Goal: Information Seeking & Learning: Learn about a topic

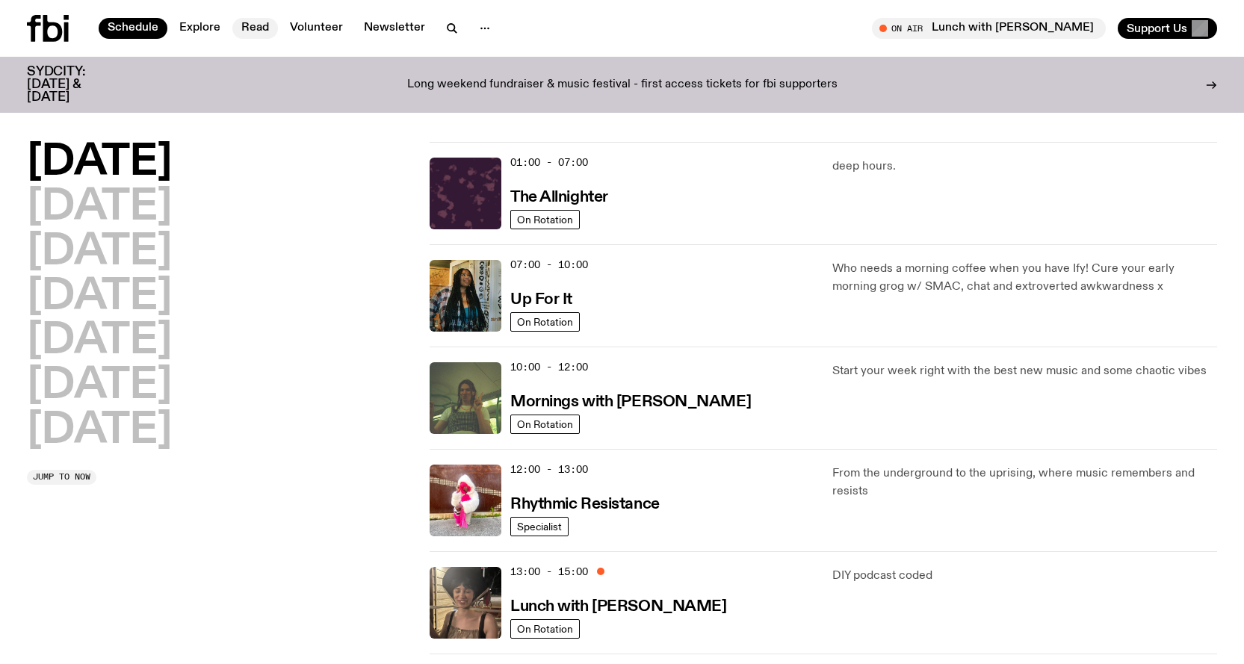
click at [256, 32] on link "Read" at bounding box center [255, 28] width 46 height 21
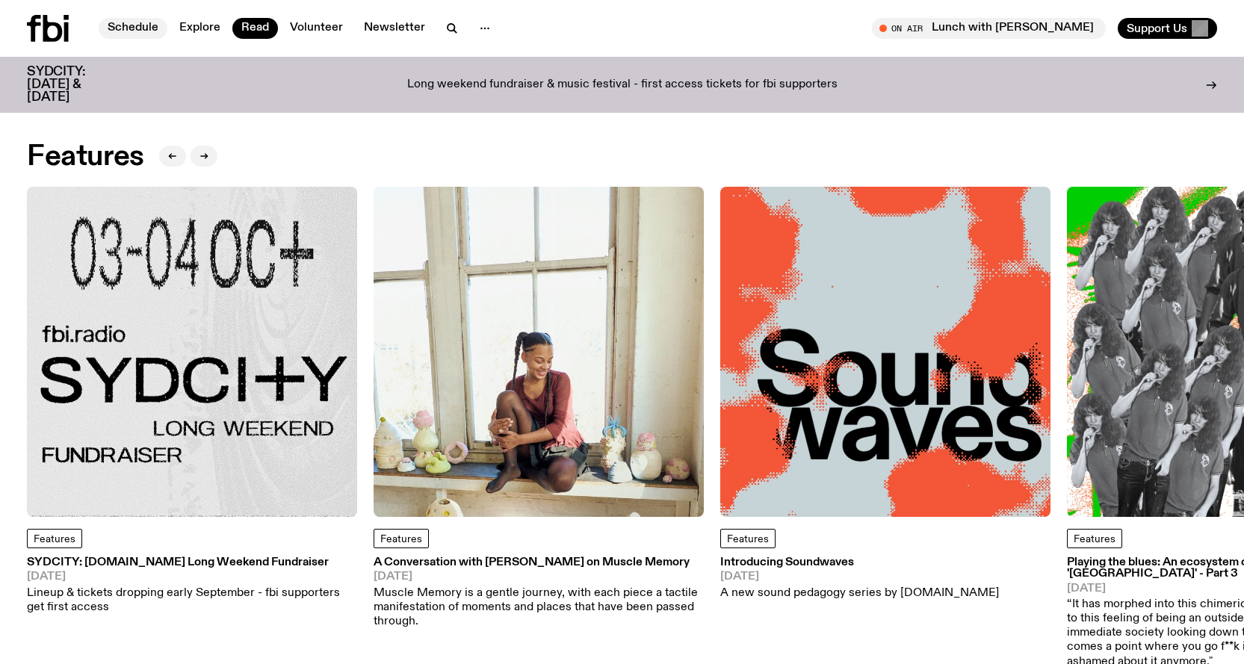
click at [129, 27] on link "Schedule" at bounding box center [133, 28] width 69 height 21
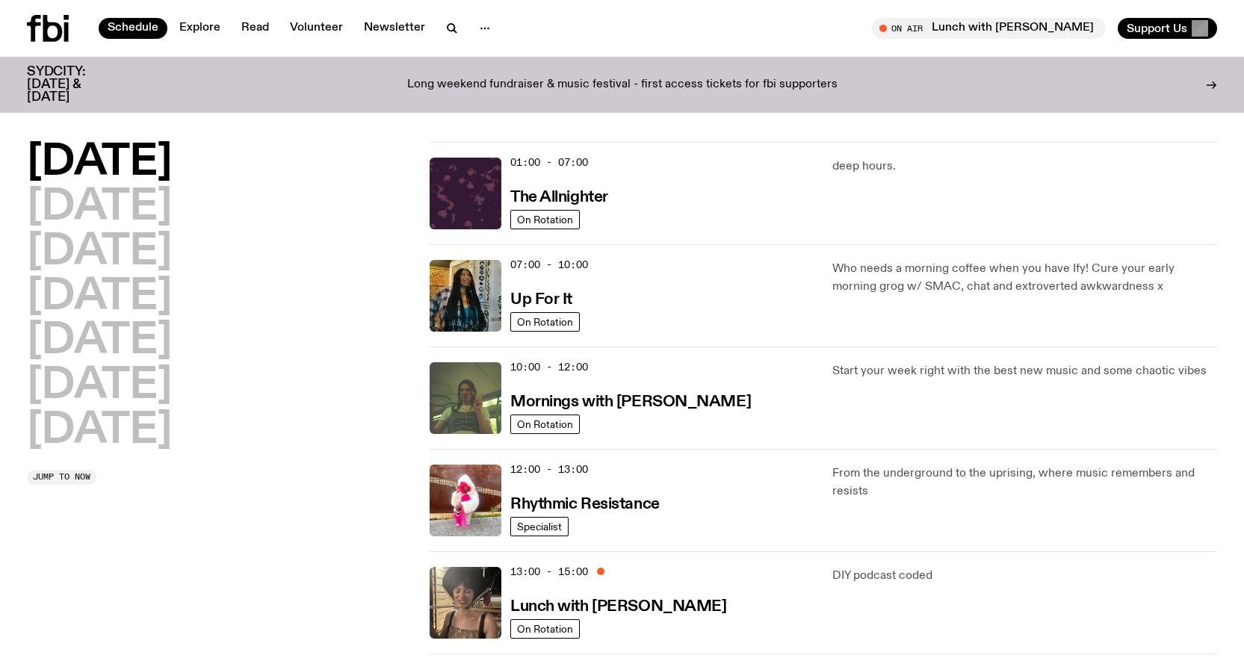
click at [576, 262] on span "07:00 - 10:00" at bounding box center [549, 265] width 78 height 14
click at [522, 293] on h3 "Up For It" at bounding box center [541, 300] width 62 height 16
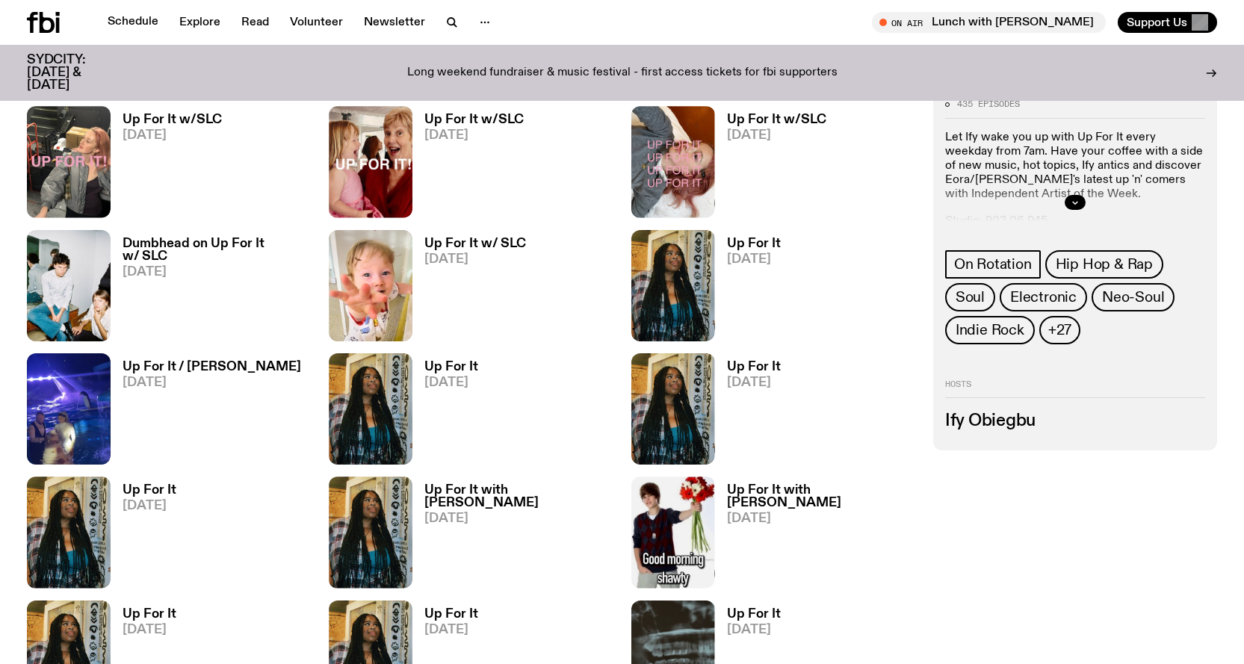
scroll to position [812, 0]
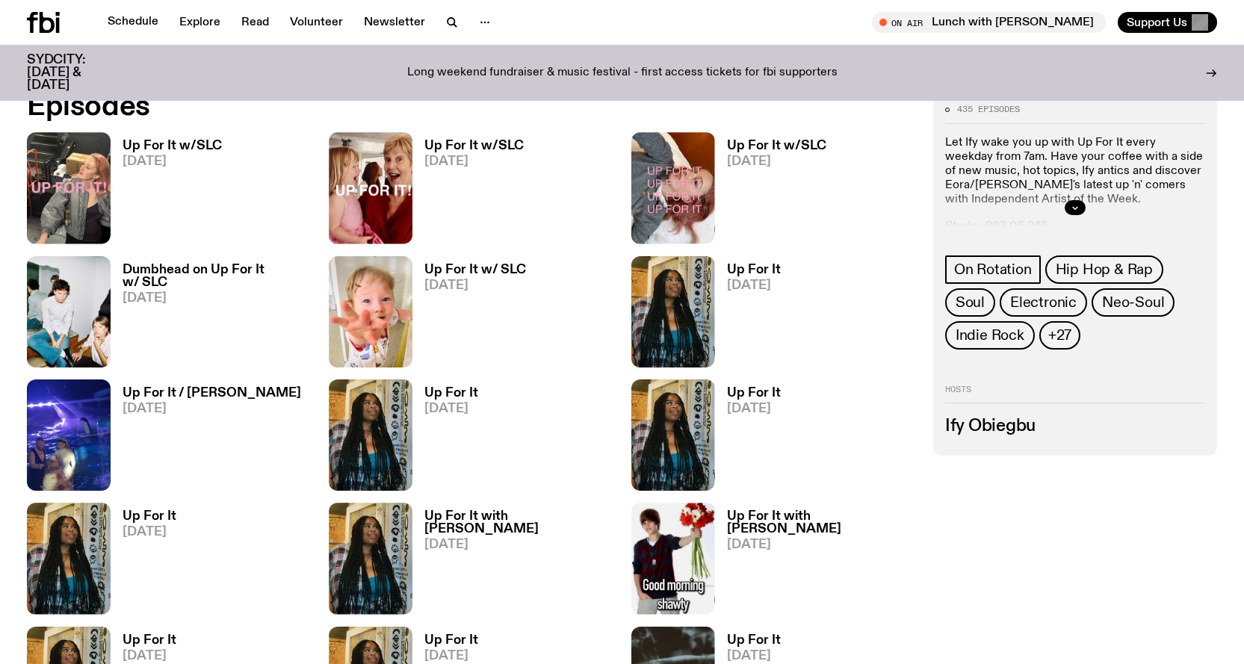
click at [169, 142] on h3 "Up For It w/SLC" at bounding box center [172, 146] width 99 height 13
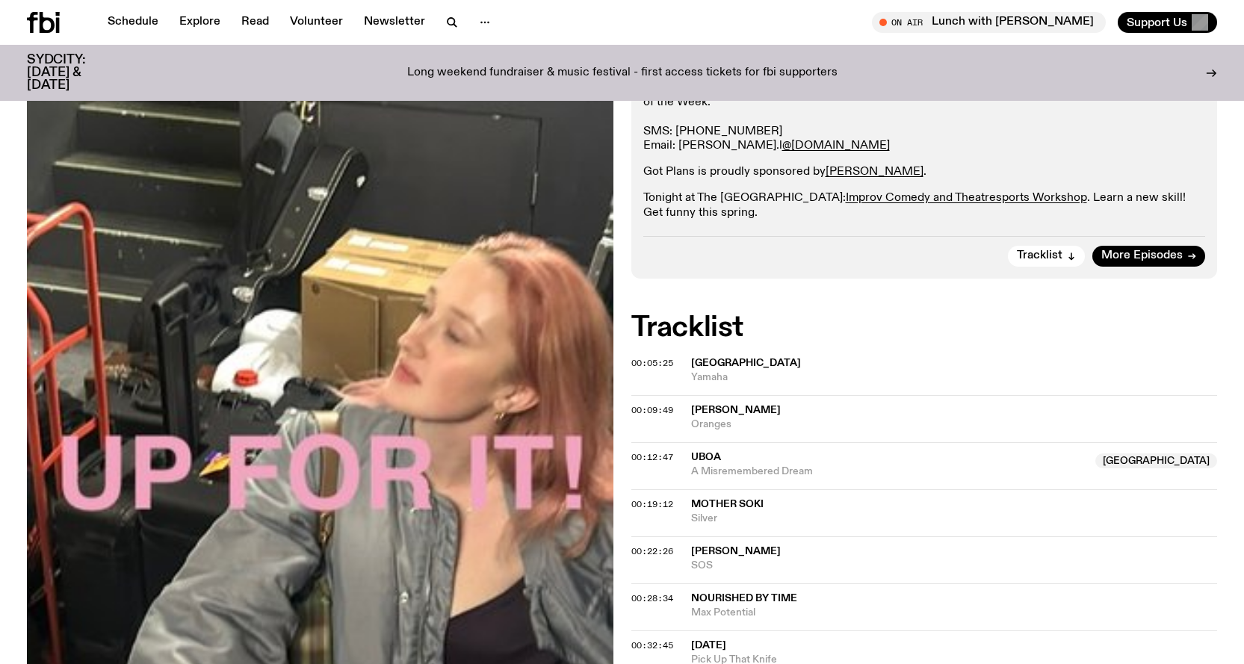
scroll to position [362, 0]
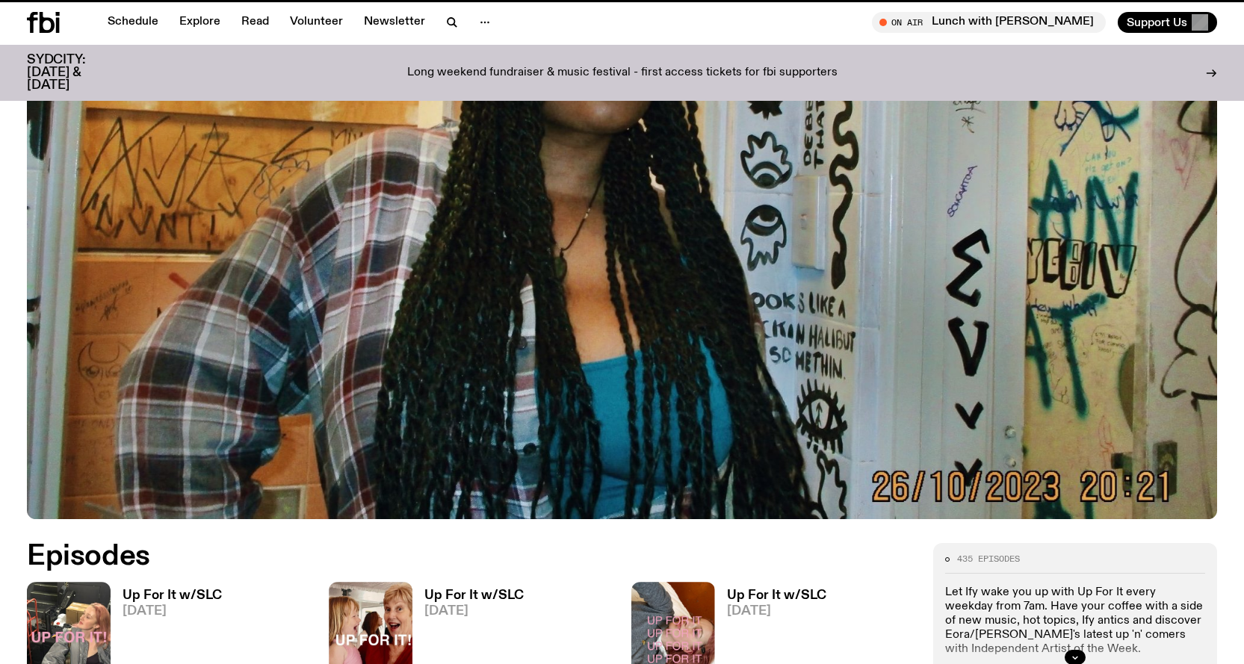
scroll to position [812, 0]
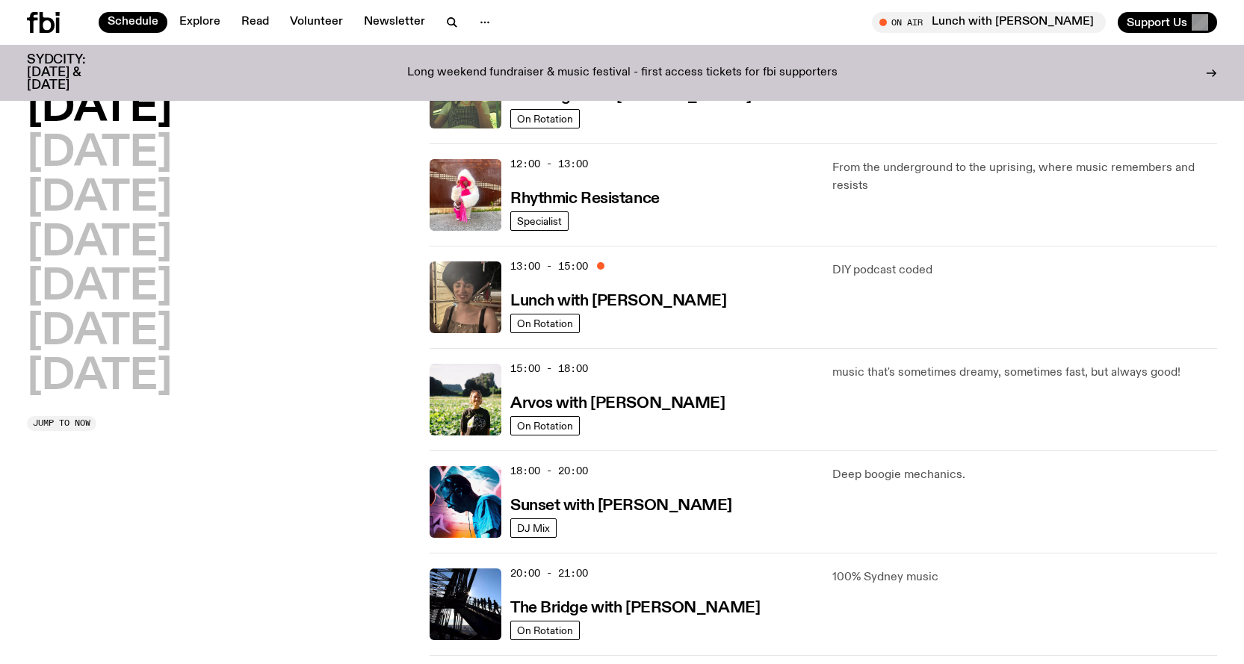
scroll to position [295, 0]
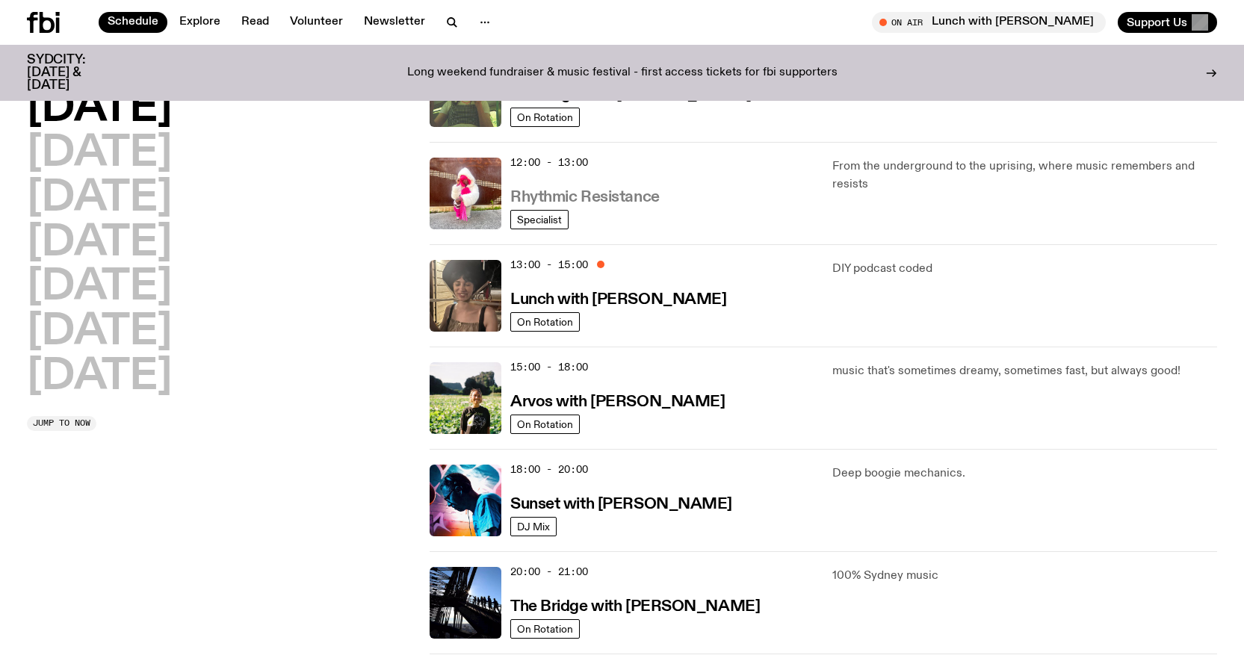
click at [580, 194] on h3 "Rhythmic Resistance" at bounding box center [584, 198] width 149 height 16
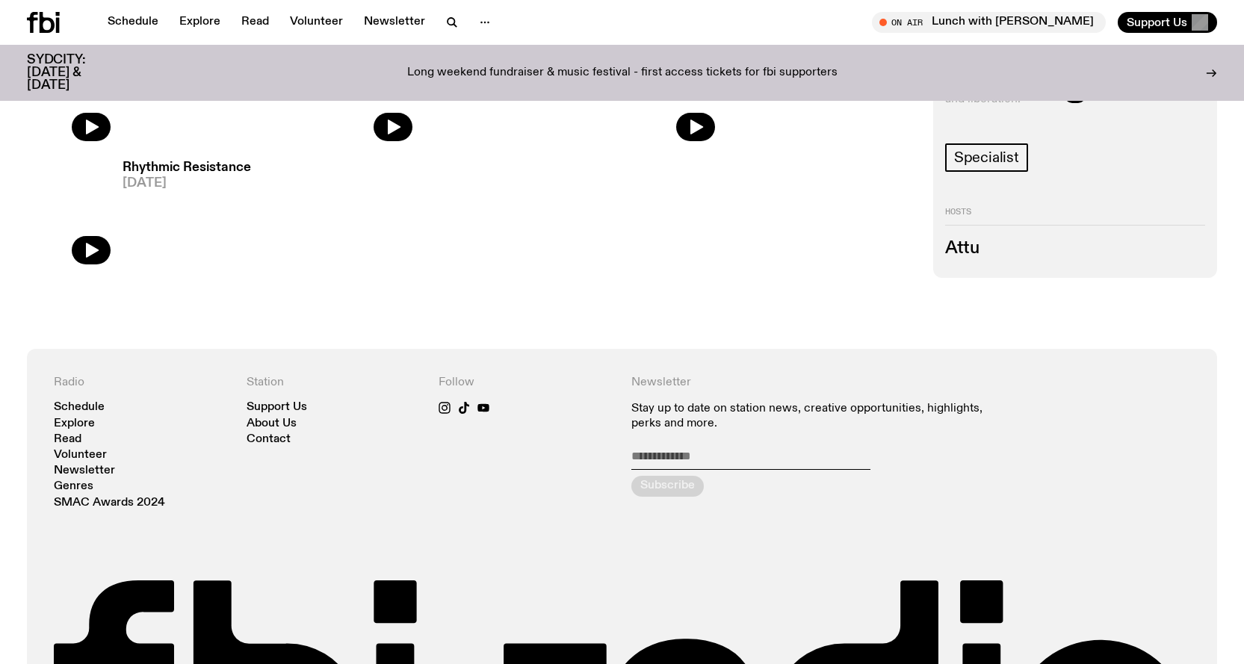
scroll to position [812, 0]
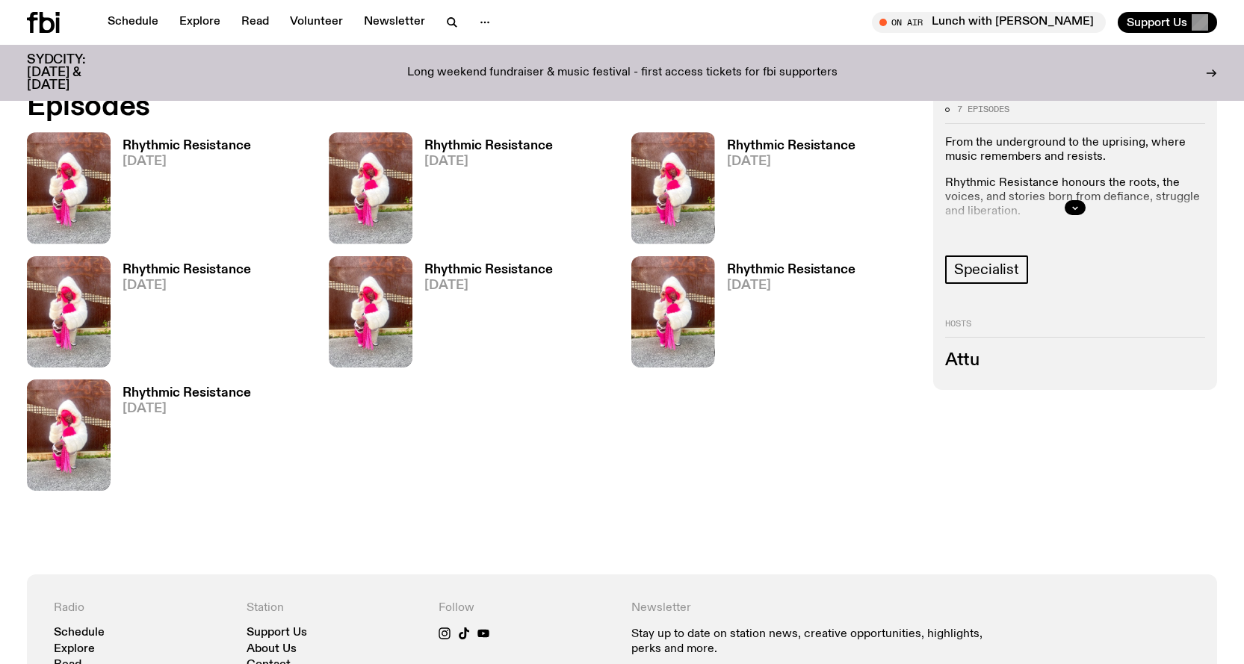
click at [169, 136] on div "Rhythmic Resistance [DATE]" at bounding box center [181, 187] width 140 height 111
click at [177, 144] on h3 "Rhythmic Resistance" at bounding box center [187, 146] width 129 height 13
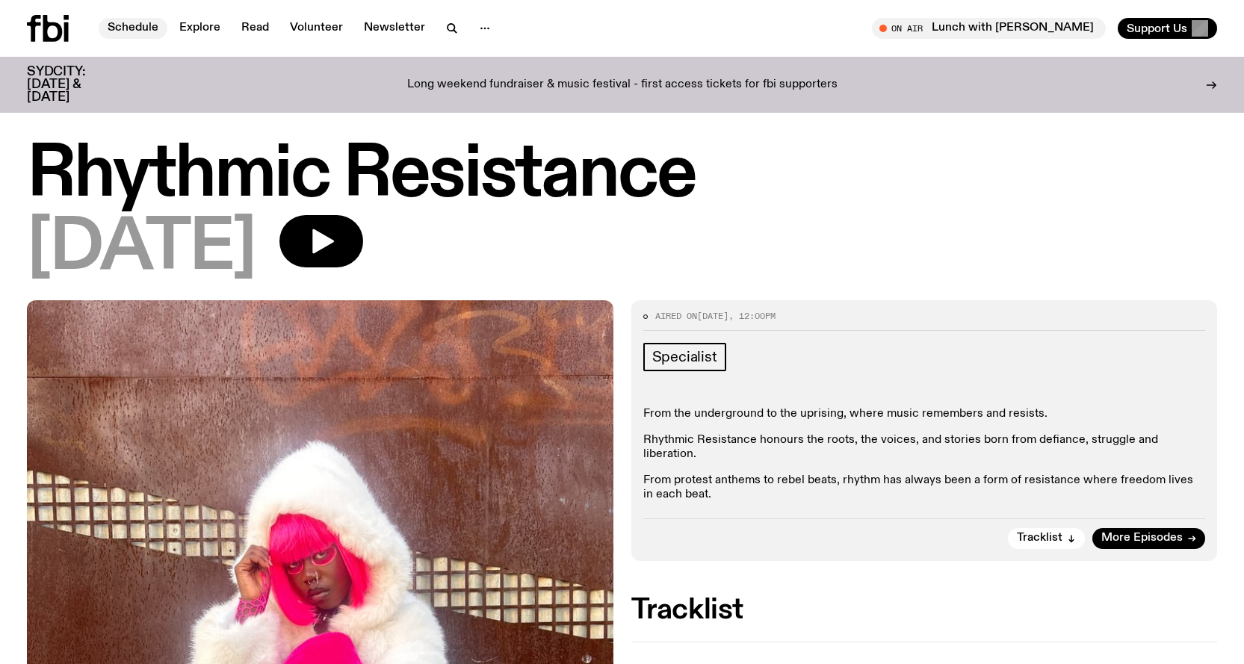
click at [126, 28] on link "Schedule" at bounding box center [133, 28] width 69 height 21
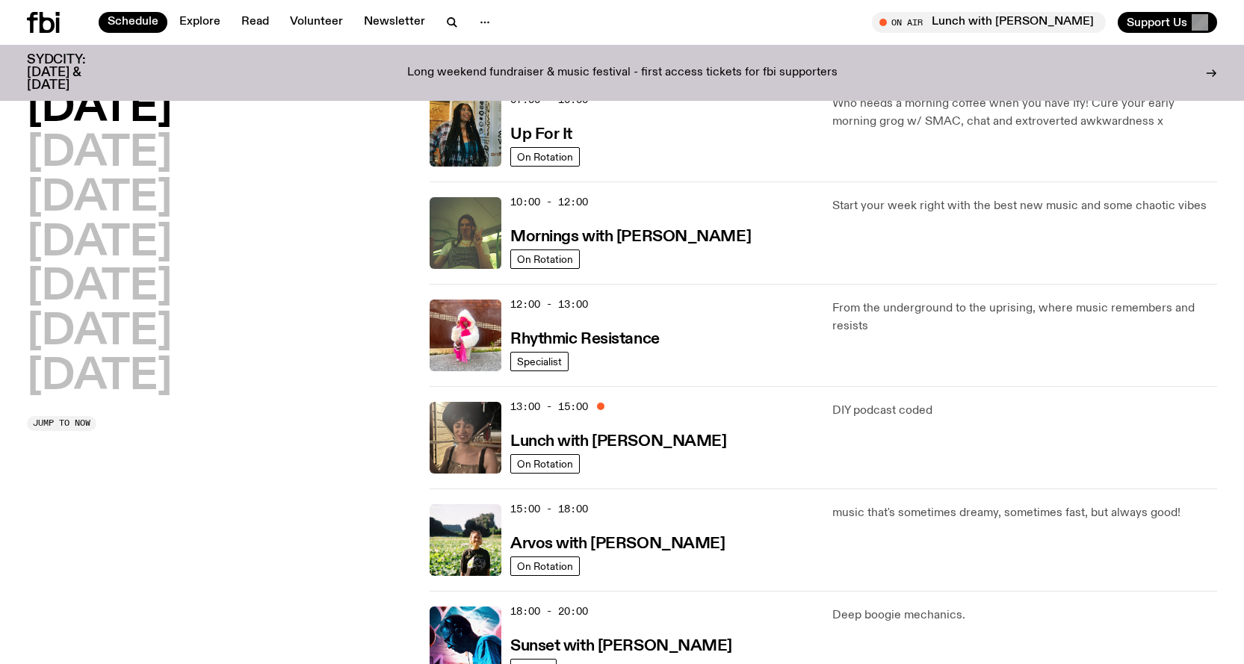
scroll to position [143, 0]
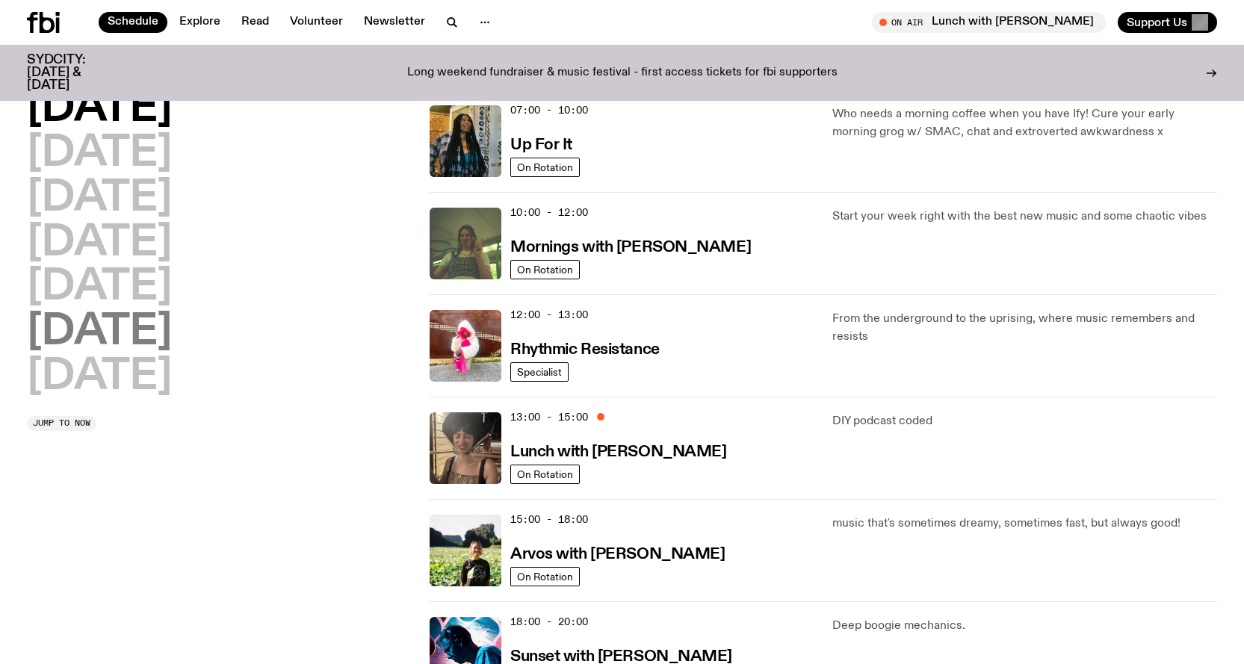
click at [152, 338] on h2 "[DATE]" at bounding box center [99, 333] width 145 height 42
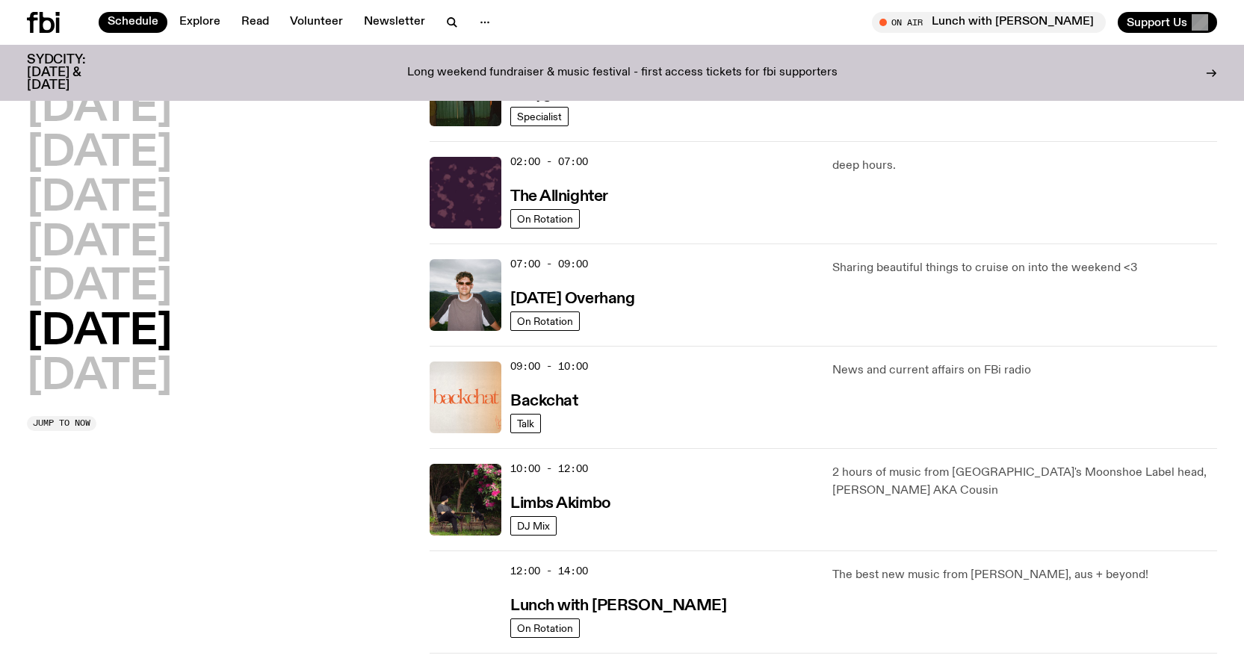
scroll to position [191, 0]
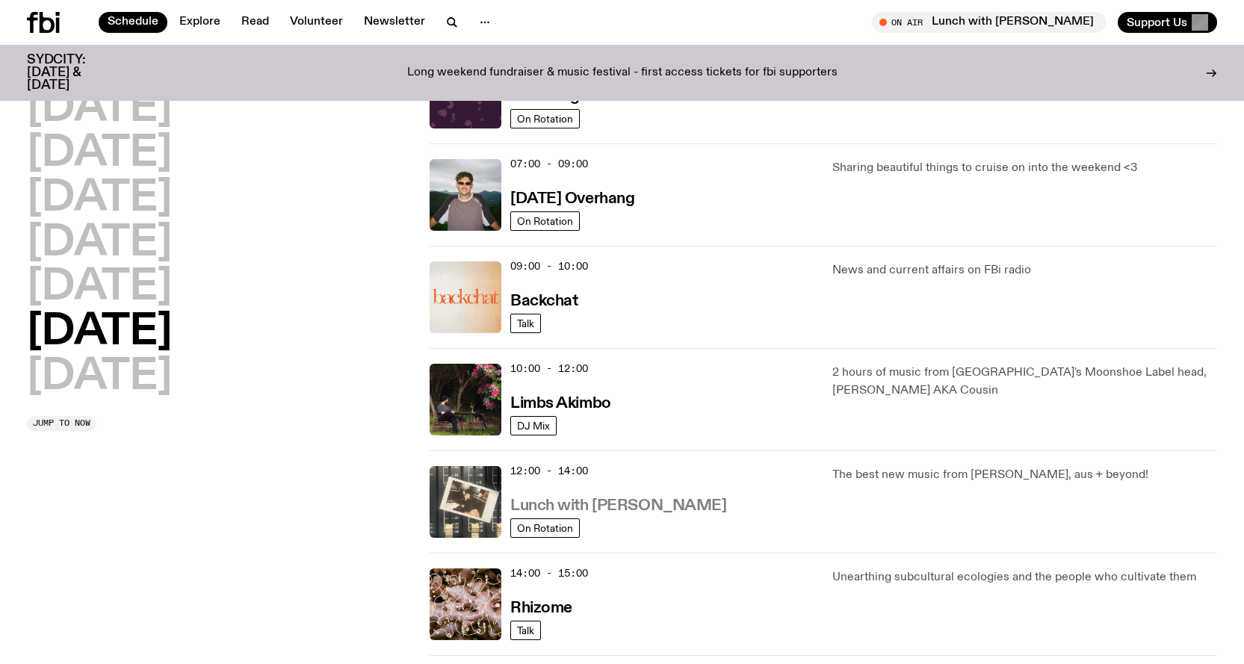
click at [632, 500] on h3 "Lunch with [PERSON_NAME]" at bounding box center [618, 506] width 216 height 16
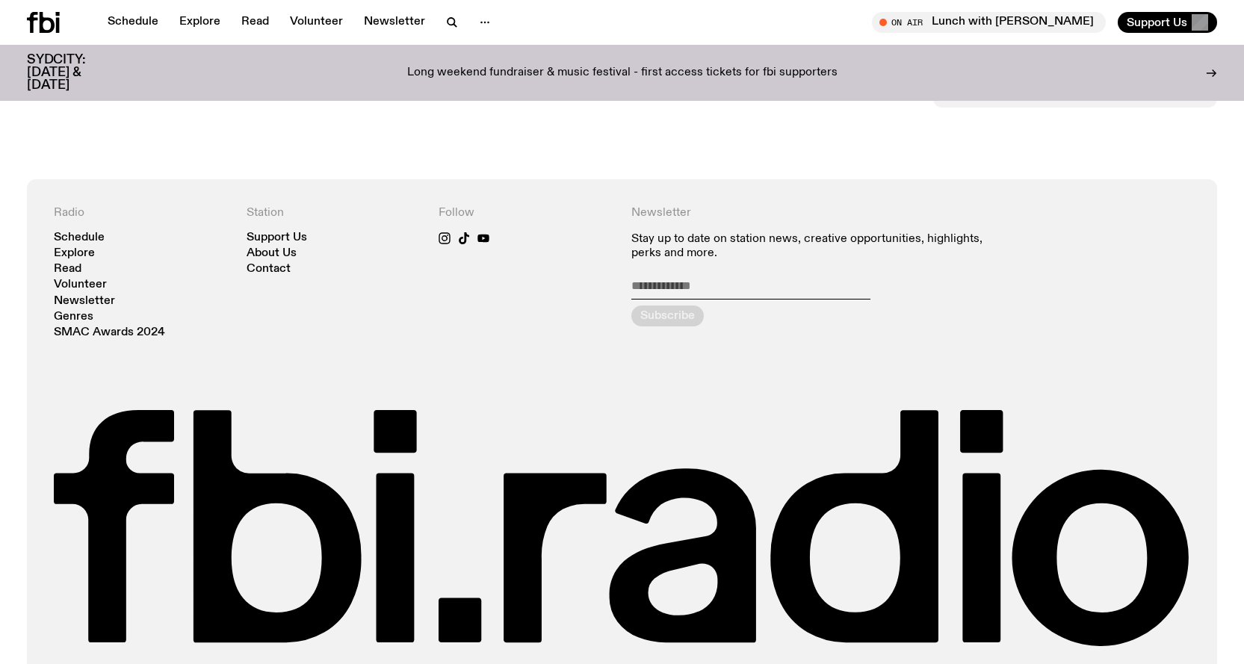
scroll to position [663, 0]
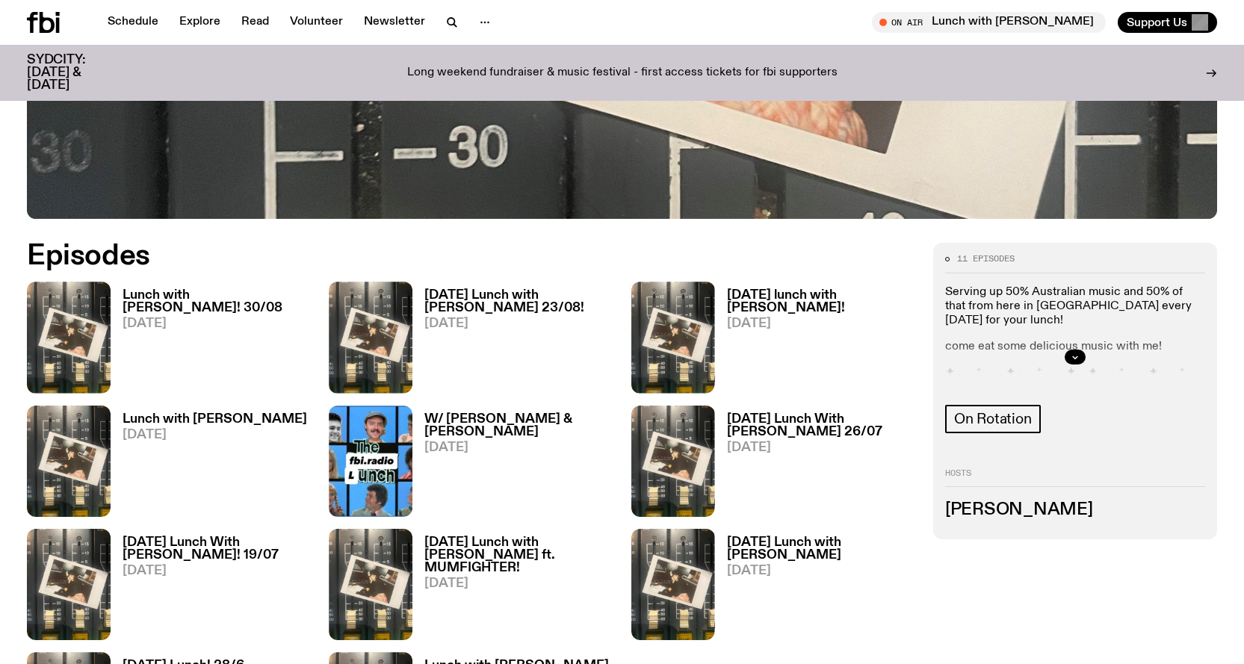
click at [203, 289] on h3 "Lunch with [PERSON_NAME]! 30/08" at bounding box center [217, 301] width 188 height 25
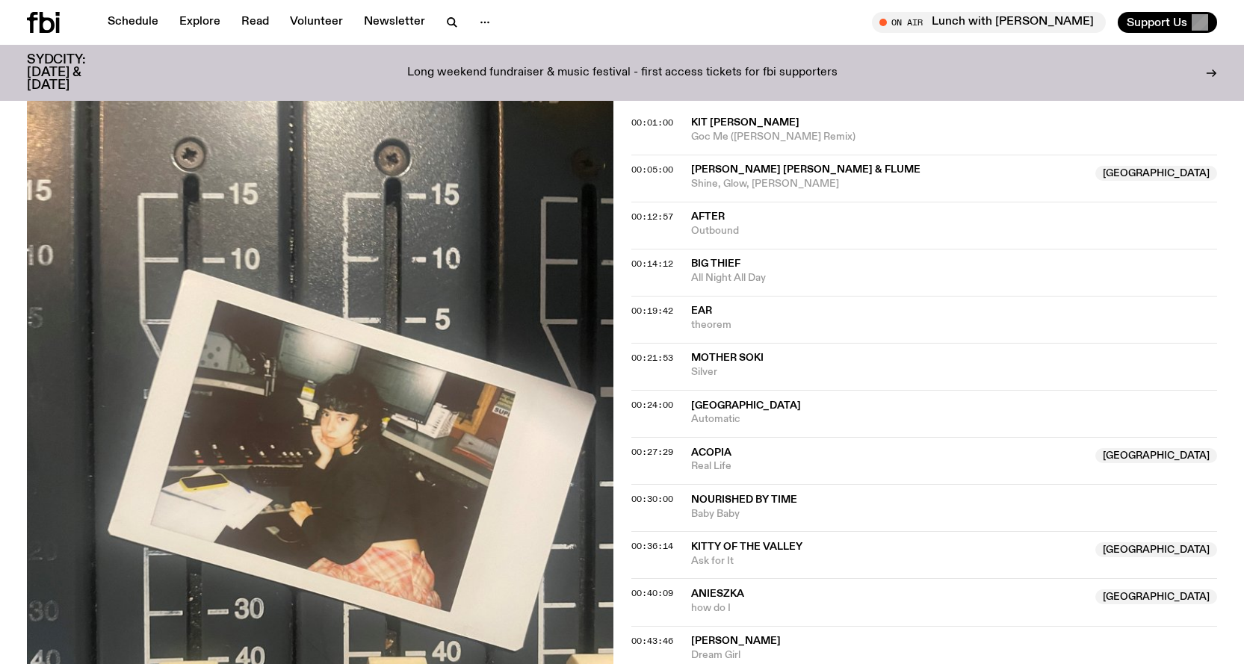
scroll to position [439, 0]
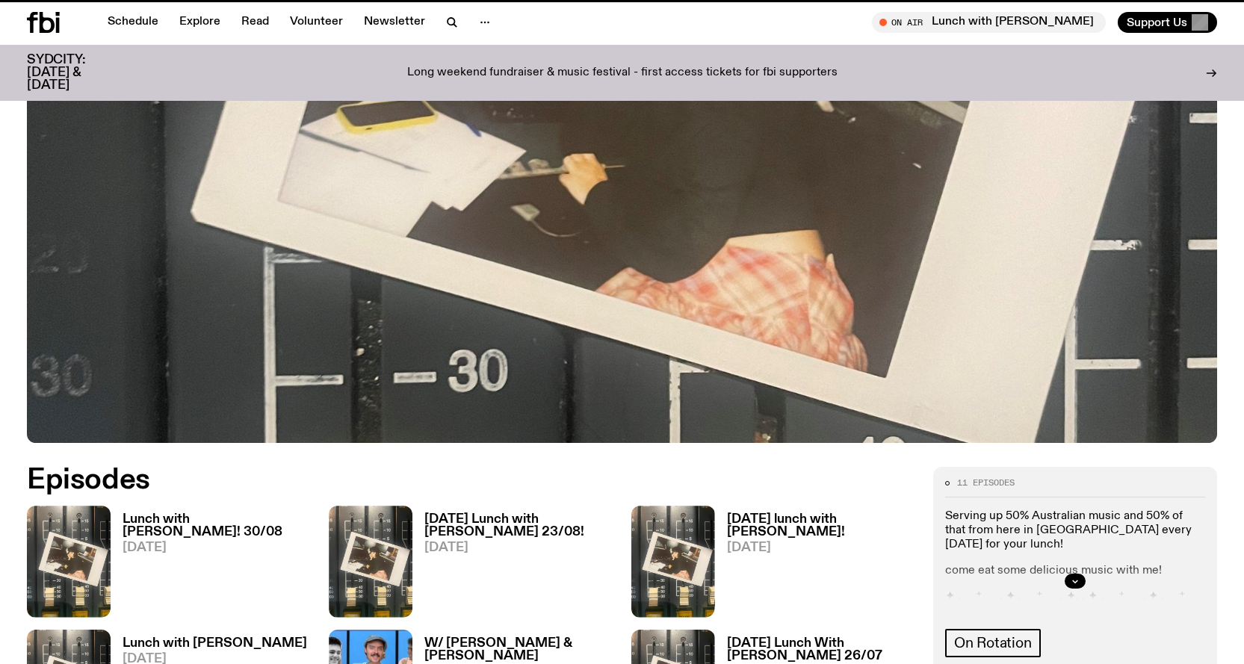
scroll to position [663, 0]
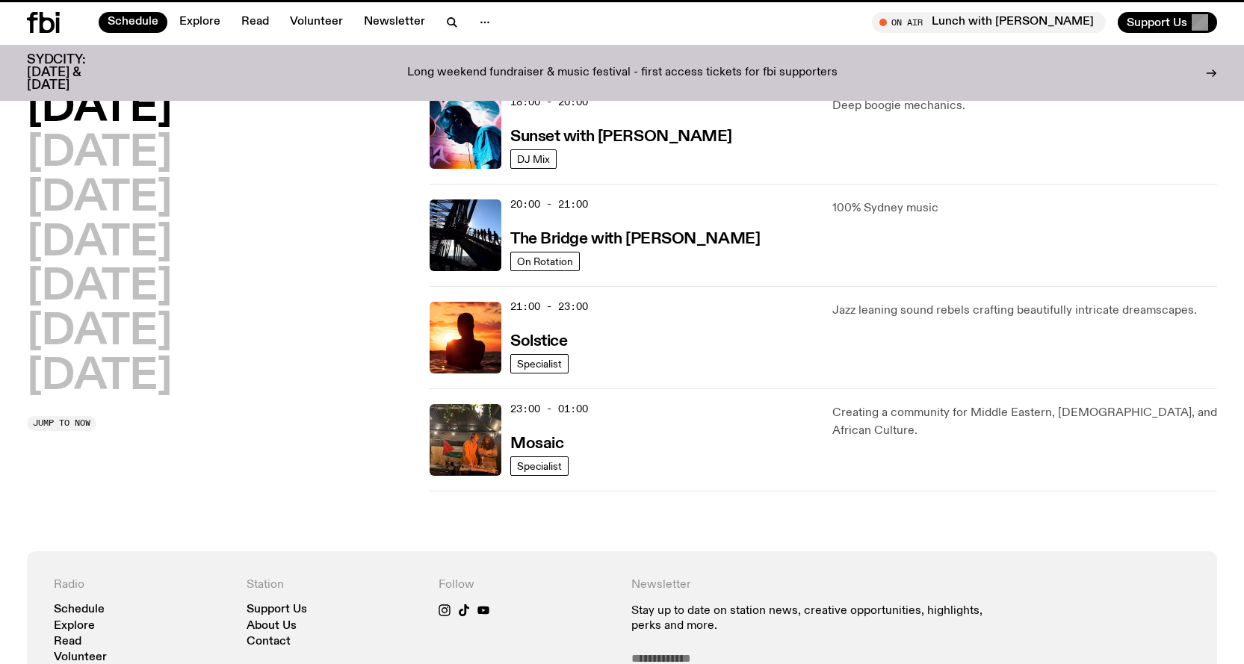
scroll to position [191, 0]
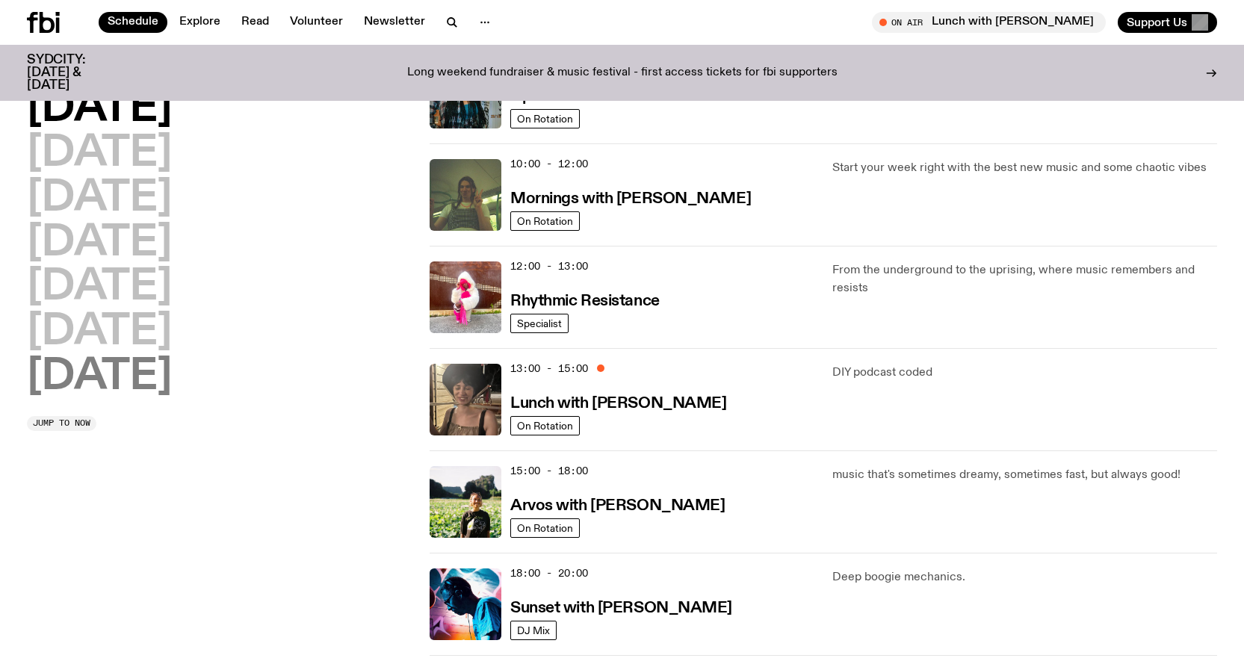
click at [134, 375] on h2 "[DATE]" at bounding box center [99, 377] width 145 height 42
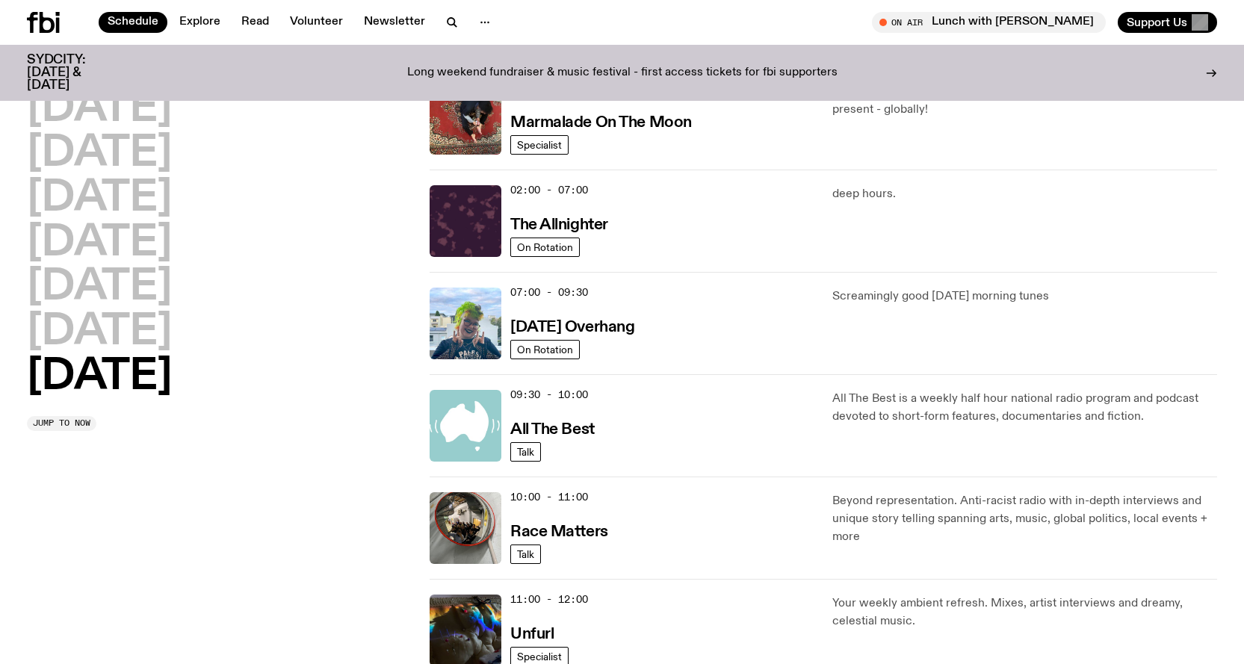
scroll to position [42, 0]
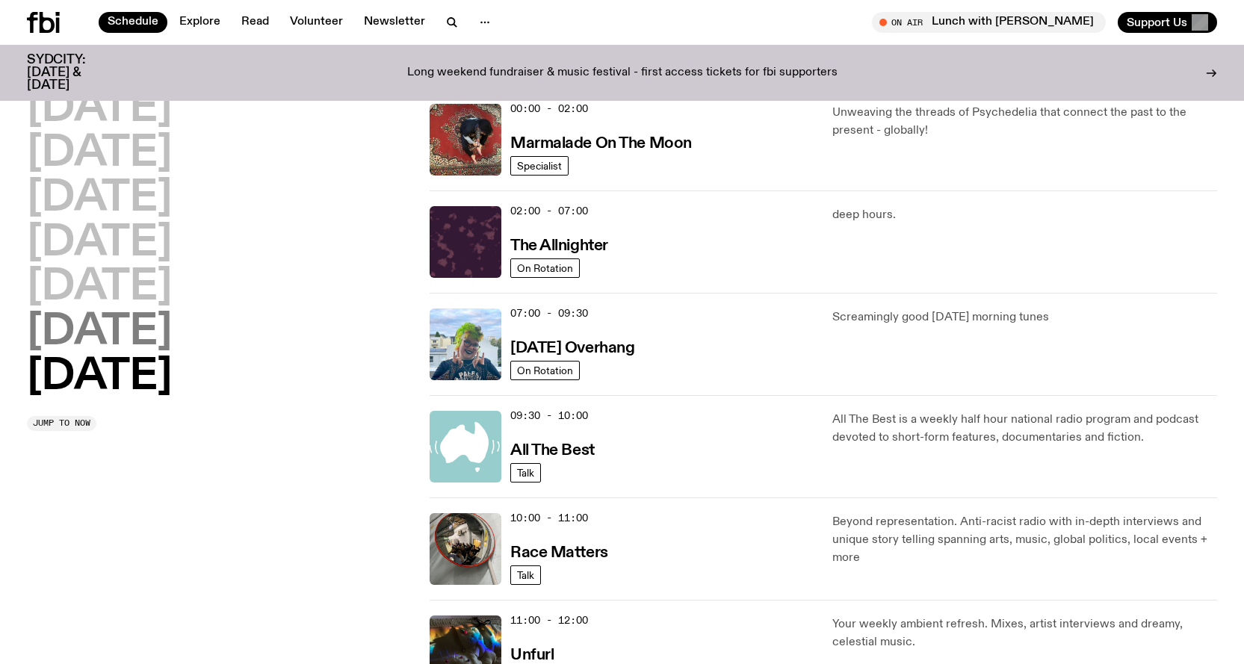
click at [94, 329] on h2 "[DATE]" at bounding box center [99, 333] width 145 height 42
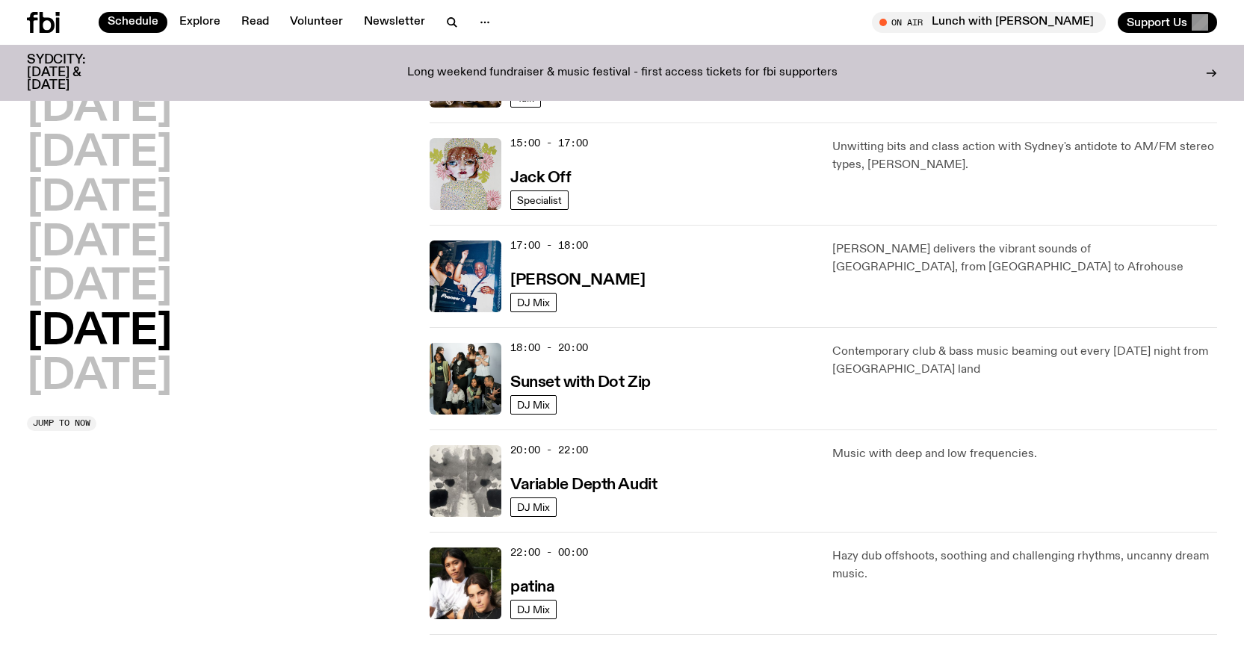
scroll to position [789, 0]
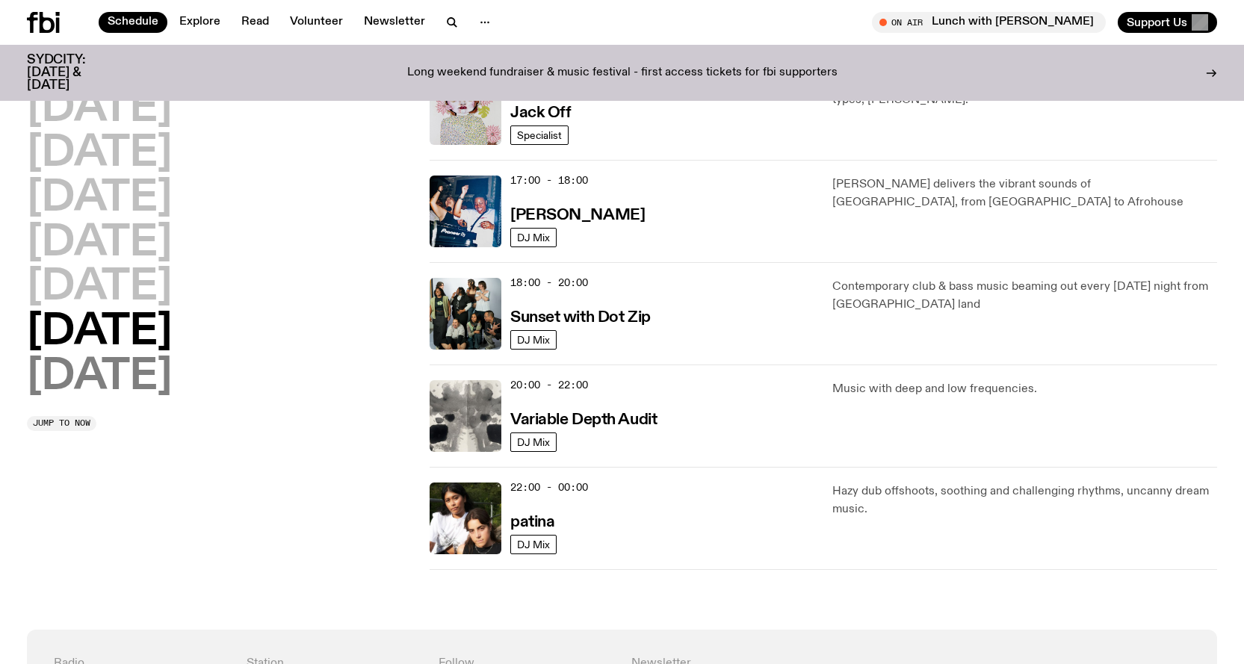
click at [87, 376] on h2 "[DATE]" at bounding box center [99, 377] width 145 height 42
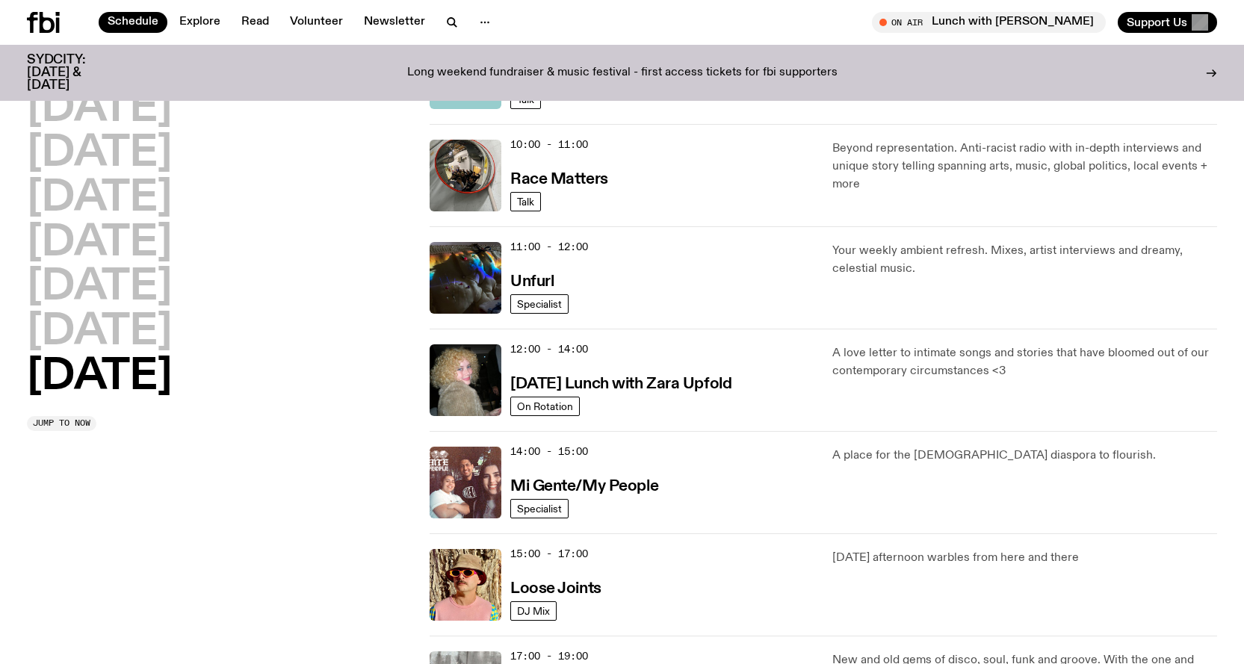
scroll to position [0, 0]
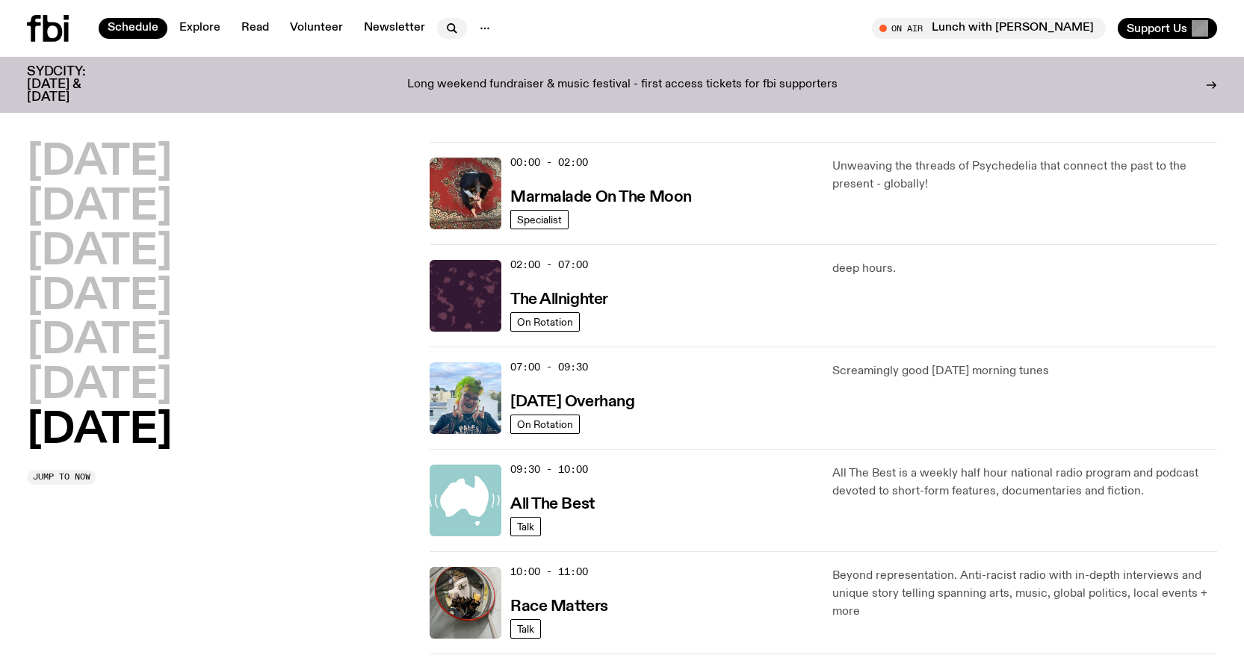
click at [448, 26] on icon "button" at bounding box center [452, 28] width 18 height 18
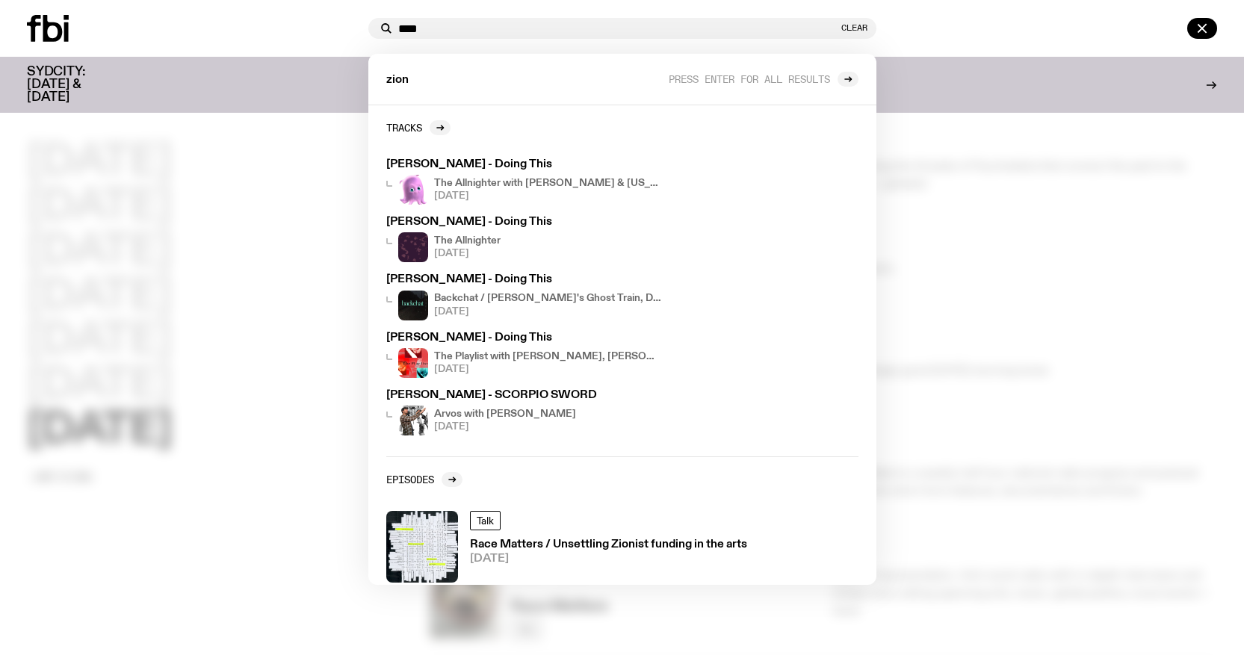
type input "****"
click at [341, 37] on div at bounding box center [194, 28] width 335 height 27
